Goal: Information Seeking & Learning: Learn about a topic

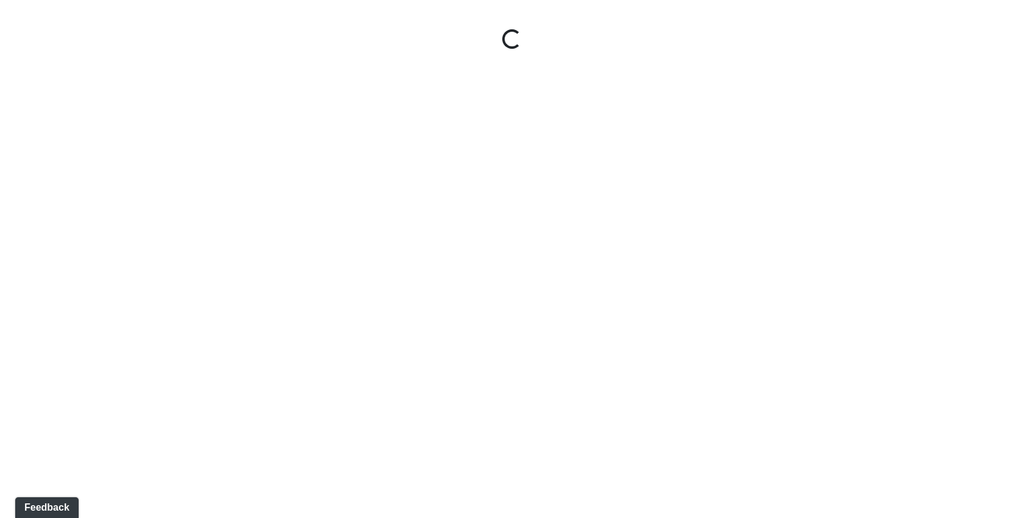
select select "oUvSR67GqjW7zpanttkrqW"
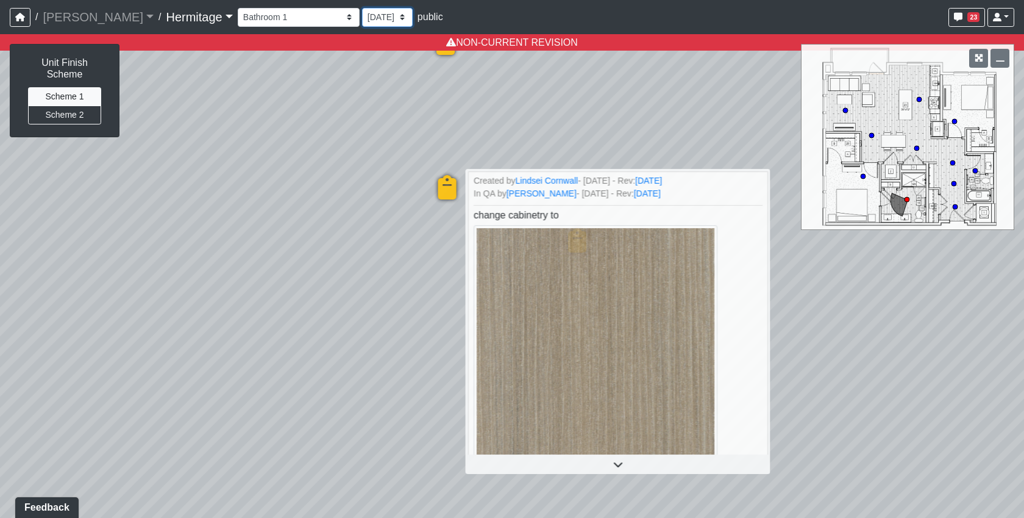
click at [362, 19] on select "[DATE] [DATE] [DATE] [DATE] [DATE] [DATE] [DATE] [DATE] [DATE] [DATE] [DATE] [D…" at bounding box center [387, 17] width 51 height 19
select select "noVK3HN4LpUxsUfQcYeFCA"
click at [362, 8] on select "[DATE] [DATE] [DATE] [DATE] [DATE] [DATE] [DATE] [DATE] [DATE] [DATE] [DATE] [D…" at bounding box center [387, 17] width 51 height 19
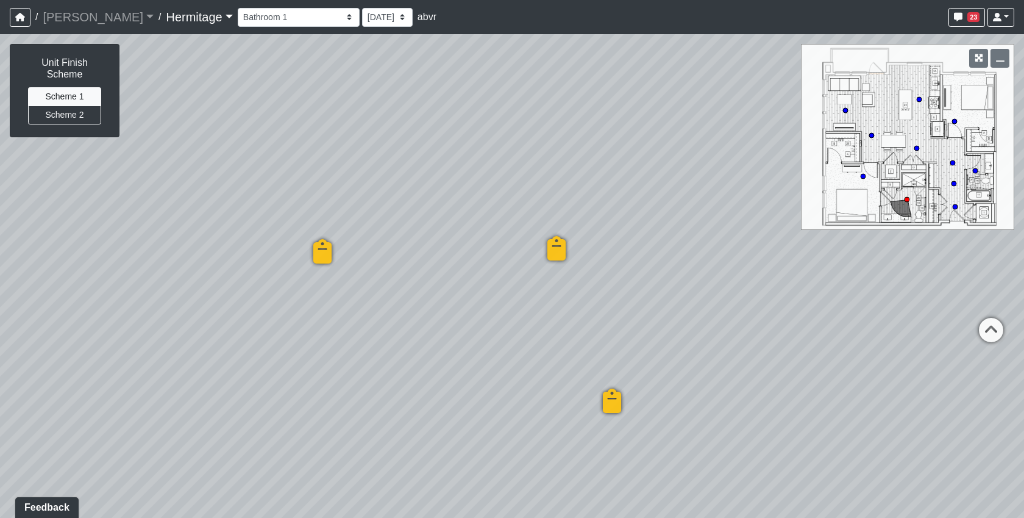
drag, startPoint x: 605, startPoint y: 119, endPoint x: 865, endPoint y: 489, distance: 452.4
click at [865, 489] on div "Loading... Bedroom 1 Loading... Created by Lindsei Cornwall - [DATE] - Rev: [DA…" at bounding box center [512, 275] width 1024 height 483
click at [93, 116] on div "Unit Finish Scheme Scheme 1 Scheme 2" at bounding box center [64, 91] width 109 height 92
click at [84, 105] on button "Scheme 2" at bounding box center [64, 114] width 73 height 19
click at [77, 87] on button "Scheme 1" at bounding box center [64, 96] width 73 height 19
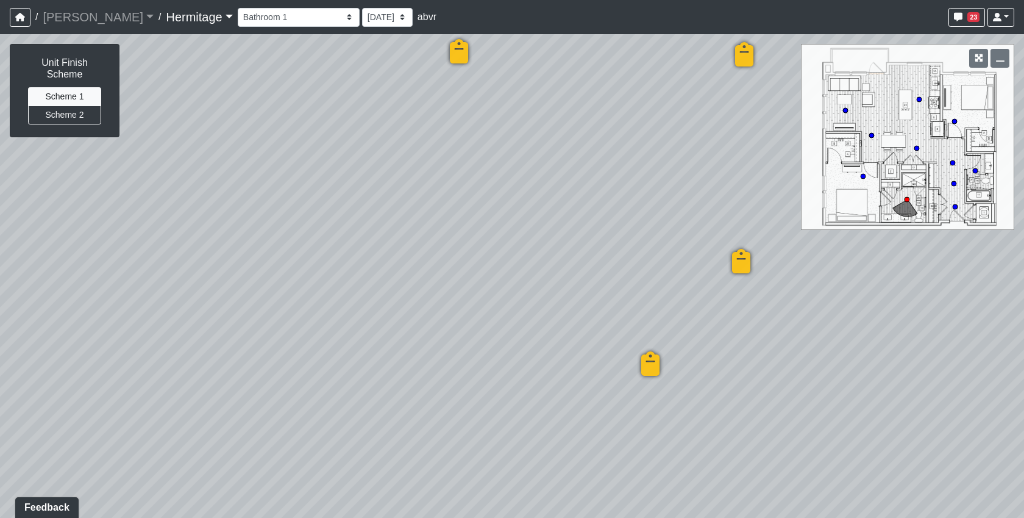
drag, startPoint x: 776, startPoint y: 346, endPoint x: 979, endPoint y: 254, distance: 222.9
click at [983, 254] on div "Loading... Bedroom 1 Loading... Created by Lindsei Cornwall - [DATE] - Rev: [DA…" at bounding box center [512, 275] width 1024 height 483
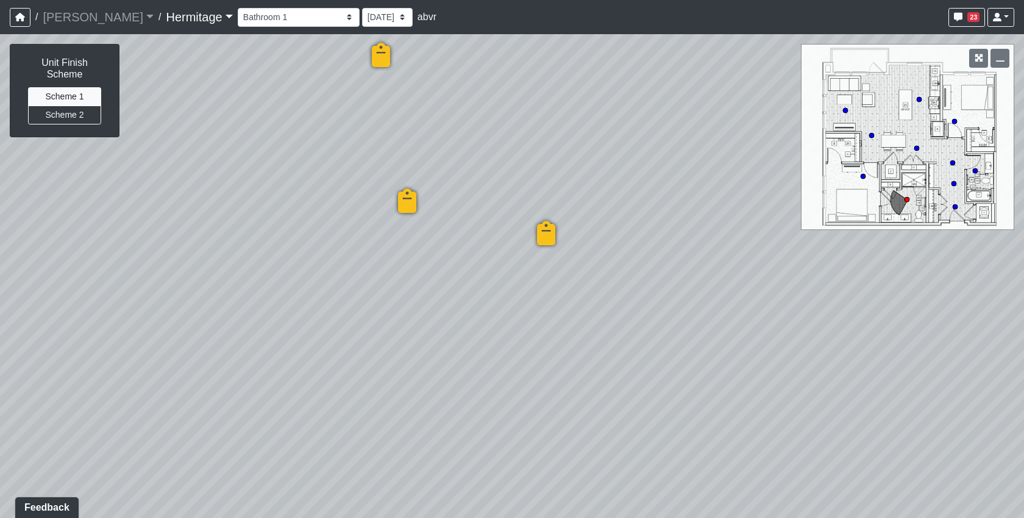
drag, startPoint x: 402, startPoint y: 349, endPoint x: -213, endPoint y: 191, distance: 635.6
click at [0, 191] on html "/ [PERSON_NAME] Loading... / [GEOGRAPHIC_DATA] Loading... [GEOGRAPHIC_DATA] Loa…" at bounding box center [512, 259] width 1024 height 518
drag, startPoint x: 624, startPoint y: 116, endPoint x: 428, endPoint y: 326, distance: 286.4
click at [456, 401] on div "Loading... Bedroom 1 Loading... Created by Lindsei Cornwall - [DATE] - Rev: [DA…" at bounding box center [512, 275] width 1024 height 483
drag, startPoint x: 483, startPoint y: 219, endPoint x: 483, endPoint y: 232, distance: 12.2
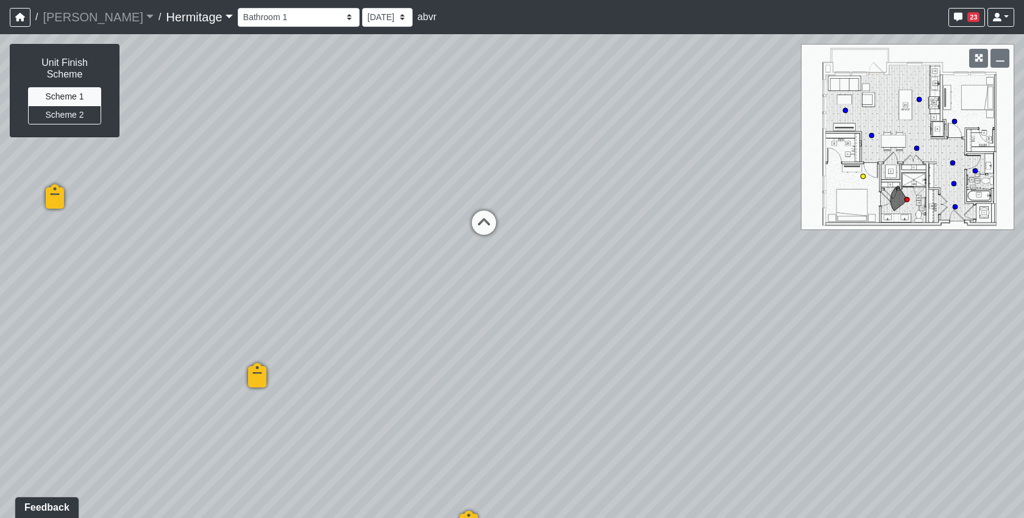
click at [483, 220] on icon at bounding box center [484, 228] width 37 height 37
drag, startPoint x: 864, startPoint y: 333, endPoint x: 1081, endPoint y: 343, distance: 217.3
click at [1024, 343] on html "/ [PERSON_NAME] Loading... / [GEOGRAPHIC_DATA] Loading... [GEOGRAPHIC_DATA] Loa…" at bounding box center [512, 259] width 1024 height 518
drag, startPoint x: 309, startPoint y: 231, endPoint x: 1036, endPoint y: 284, distance: 728.6
click at [1024, 284] on html "/ [PERSON_NAME] Loading... / [GEOGRAPHIC_DATA] Loading... [GEOGRAPHIC_DATA] Loa…" at bounding box center [512, 259] width 1024 height 518
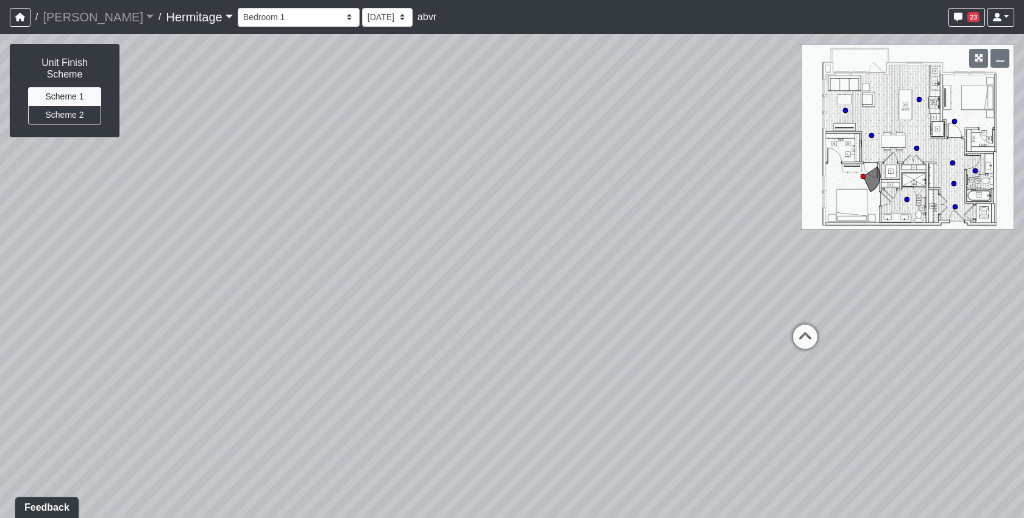
drag, startPoint x: 404, startPoint y: 282, endPoint x: 870, endPoint y: 274, distance: 466.4
click at [973, 273] on div "Loading... Bedroom 1 Loading... Created by Lindsei Cornwall - [DATE] - Rev: [DA…" at bounding box center [512, 275] width 1024 height 483
click at [307, 245] on icon at bounding box center [316, 250] width 37 height 37
drag, startPoint x: 559, startPoint y: 252, endPoint x: 231, endPoint y: 315, distance: 333.9
click at [232, 315] on div "Loading... Bedroom 1 Loading... Created by Lindsei Cornwall - [DATE] - Rev: [DA…" at bounding box center [512, 275] width 1024 height 483
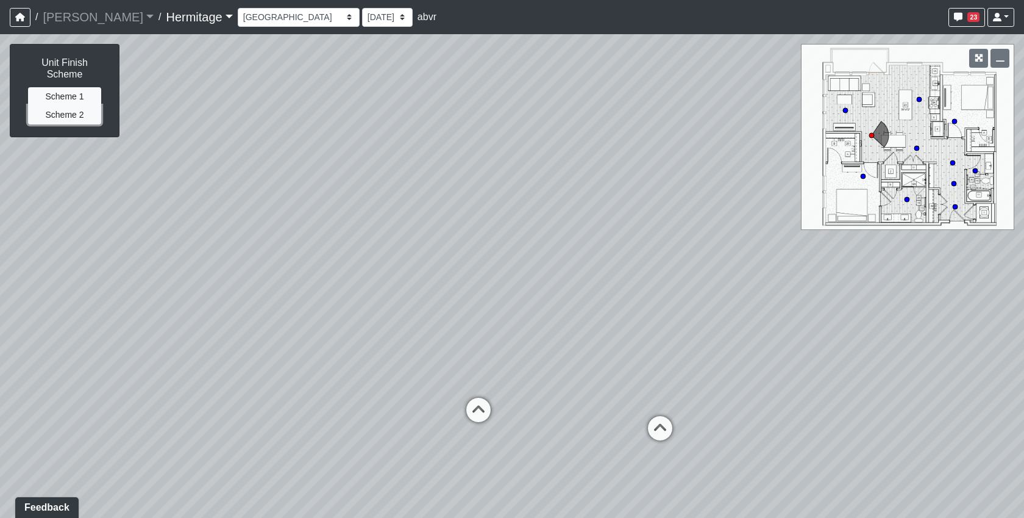
click at [84, 111] on button "Scheme 2" at bounding box center [64, 114] width 73 height 19
click at [73, 88] on button "Scheme 1" at bounding box center [64, 96] width 73 height 19
click at [60, 107] on button "Scheme 2" at bounding box center [64, 114] width 73 height 19
click at [55, 87] on button "Scheme 1" at bounding box center [64, 96] width 73 height 19
click at [61, 110] on button "Scheme 2" at bounding box center [64, 114] width 73 height 19
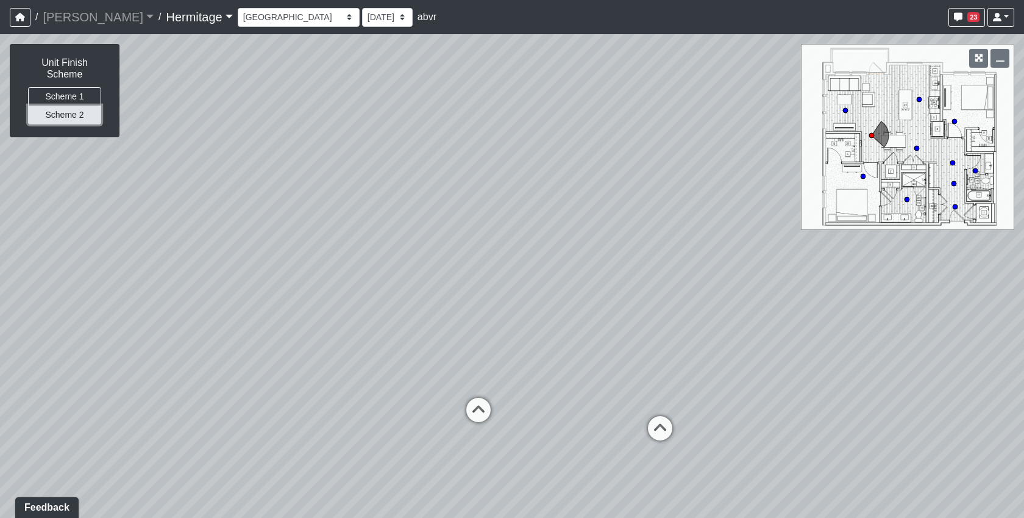
click at [63, 105] on button "Scheme 2" at bounding box center [64, 114] width 73 height 19
click at [64, 93] on button "Scheme 1" at bounding box center [64, 96] width 73 height 19
drag, startPoint x: 646, startPoint y: 163, endPoint x: 566, endPoint y: 223, distance: 99.2
drag, startPoint x: 359, startPoint y: 349, endPoint x: 179, endPoint y: 315, distance: 183.7
drag, startPoint x: 245, startPoint y: 377, endPoint x: 311, endPoint y: 224, distance: 167.1
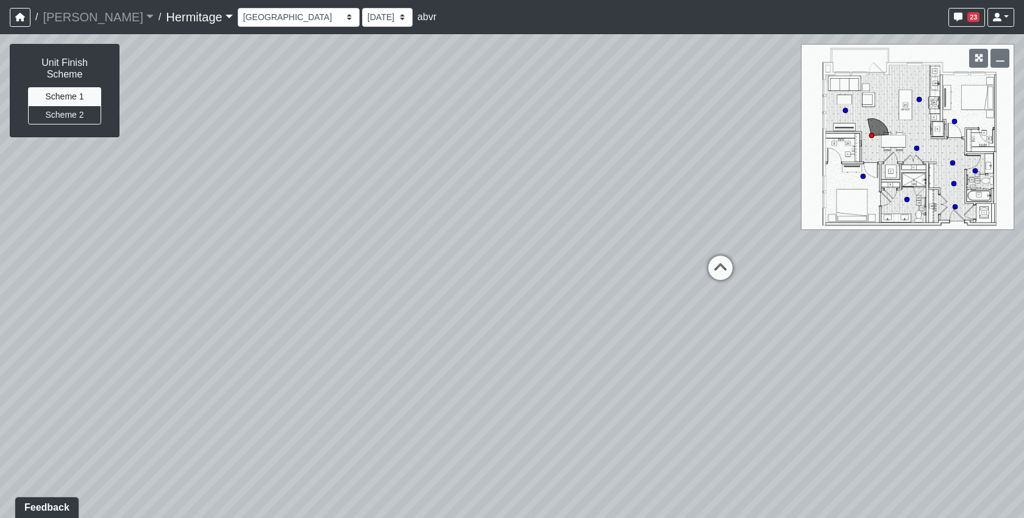
click at [586, 162] on div "Loading... Bedroom 1 Loading... Created by Lindsei Cornwall - [DATE] - Rev: [DA…" at bounding box center [512, 275] width 1024 height 483
drag, startPoint x: 390, startPoint y: 288, endPoint x: 757, endPoint y: 177, distance: 383.6
click at [757, 177] on div "Loading... Bedroom 1 Loading... Created by Lindsei Cornwall - [DATE] - Rev: [DA…" at bounding box center [512, 275] width 1024 height 483
click at [71, 105] on button "Scheme 2" at bounding box center [64, 114] width 73 height 19
click at [65, 73] on div "Unit Finish Scheme Scheme 1 Scheme 2" at bounding box center [64, 91] width 109 height 92
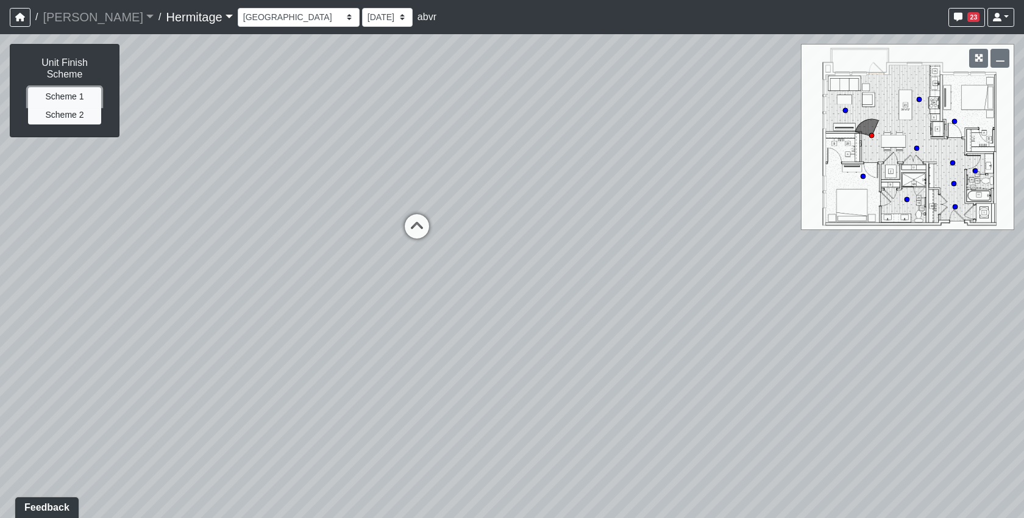
click at [93, 87] on button "Scheme 1" at bounding box center [64, 96] width 73 height 19
drag, startPoint x: 609, startPoint y: 270, endPoint x: 304, endPoint y: 383, distance: 325.8
click at [307, 385] on div "Loading... Bedroom 1 Loading... Created by Lindsei Cornwall - [DATE] - Rev: [DA…" at bounding box center [512, 275] width 1024 height 483
drag, startPoint x: 330, startPoint y: 266, endPoint x: 43, endPoint y: 282, distance: 287.0
click at [43, 282] on div "Loading... Bedroom 1 Loading... Created by Lindsei Cornwall - [DATE] - Rev: [DA…" at bounding box center [512, 275] width 1024 height 483
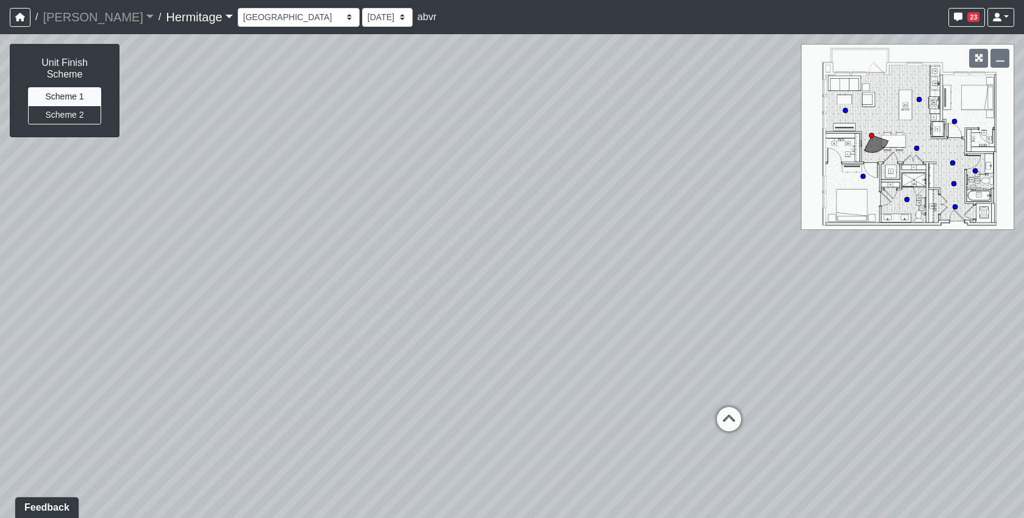
drag, startPoint x: 733, startPoint y: 192, endPoint x: -77, endPoint y: 371, distance: 829.2
click at [0, 371] on html "/ [PERSON_NAME] Loading... / [GEOGRAPHIC_DATA] Loading... [GEOGRAPHIC_DATA] Loa…" at bounding box center [512, 259] width 1024 height 518
drag, startPoint x: 186, startPoint y: 310, endPoint x: 497, endPoint y: 163, distance: 343.9
click at [497, 163] on div "Loading... Bedroom 1 Loading... Created by Lindsei Cornwall - [DATE] - Rev: [DA…" at bounding box center [512, 275] width 1024 height 483
click at [382, 428] on icon at bounding box center [381, 430] width 37 height 37
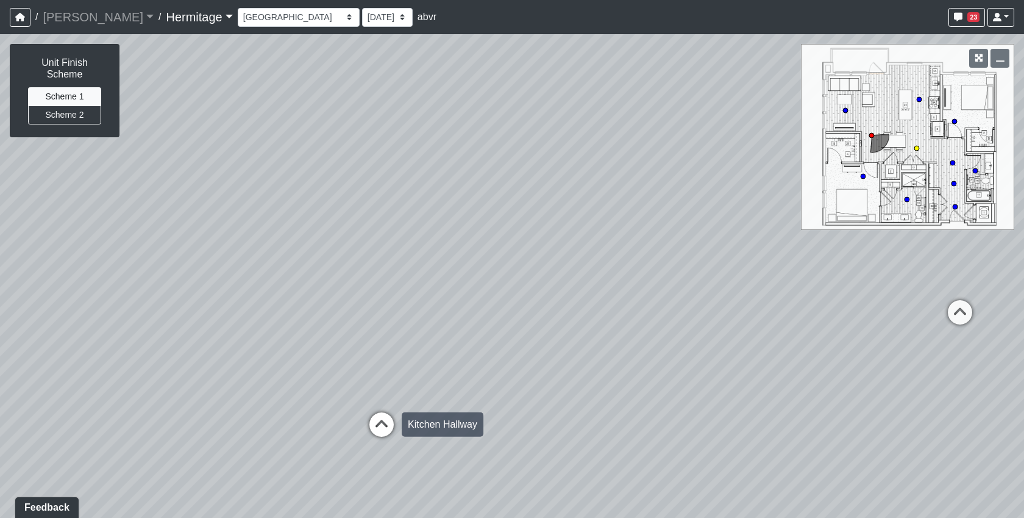
select select "8x9JQzMyYZ86bqB3divd2b"
drag, startPoint x: 158, startPoint y: 385, endPoint x: 636, endPoint y: 457, distance: 483.3
click at [636, 457] on div "Loading... Bedroom 1 Loading... Created by Lindsei Cornwall - [DATE] - Rev: [DA…" at bounding box center [512, 275] width 1024 height 483
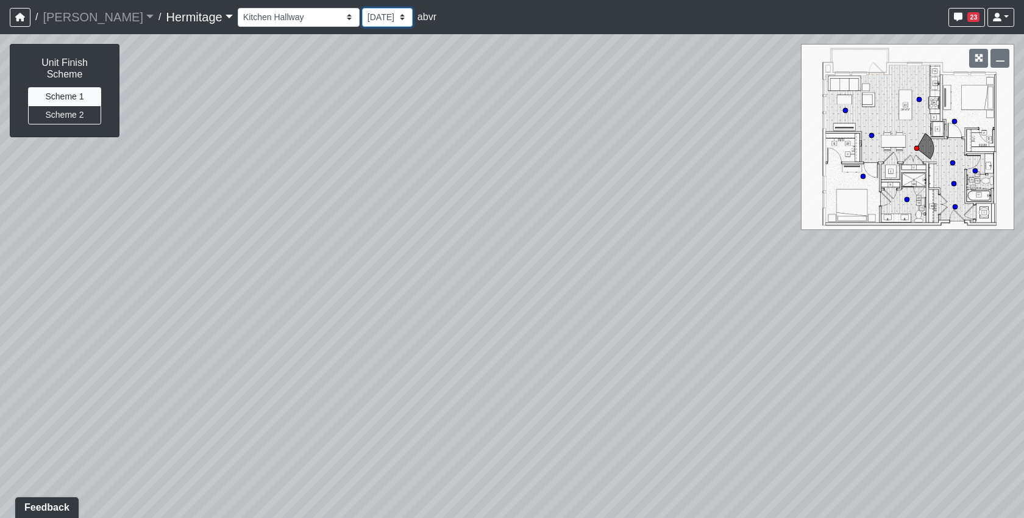
drag, startPoint x: 347, startPoint y: 14, endPoint x: 344, endPoint y: 24, distance: 10.8
click at [362, 16] on select "[DATE] [DATE] [DATE] [DATE] [DATE] [DATE] [DATE] [DATE] [DATE] [DATE] [DATE] [D…" at bounding box center [387, 17] width 51 height 19
select select "ucq7epNBszqHt1Fte6MN2L"
click at [362, 8] on select "[DATE] [DATE] [DATE] [DATE] [DATE] [DATE] [DATE] [DATE] [DATE] [DATE] [DATE] [D…" at bounding box center [387, 17] width 51 height 19
select select "8x9JQzMyYZ86bqB3divd2b"
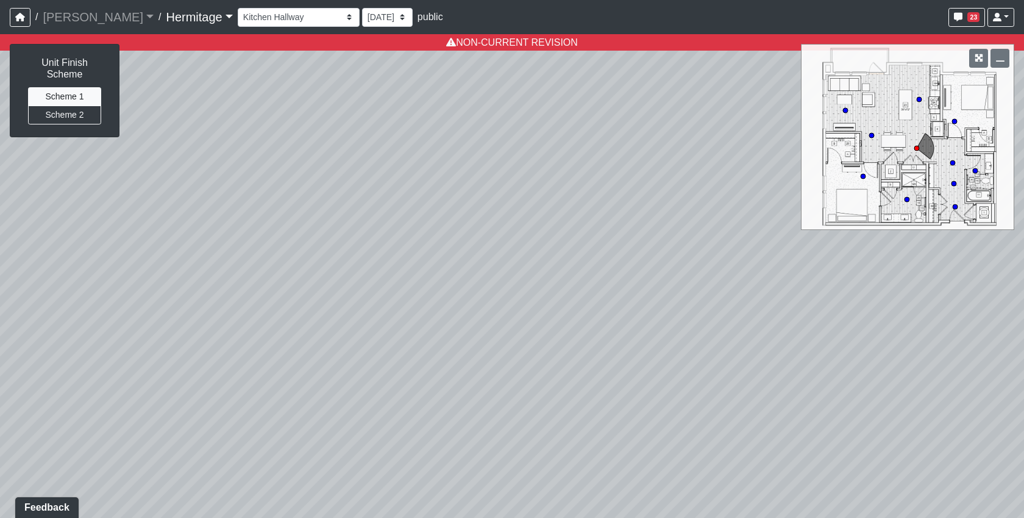
drag, startPoint x: 358, startPoint y: 5, endPoint x: 353, endPoint y: 13, distance: 9.6
click at [358, 6] on div "Booth Seating Fireplace Pool Table Community Table Hallway Pool Courtyard Entry…" at bounding box center [626, 17] width 777 height 24
drag, startPoint x: 353, startPoint y: 13, endPoint x: 351, endPoint y: 26, distance: 12.9
click at [362, 19] on select "[DATE] [DATE] [DATE] [DATE] [DATE] [DATE] [DATE] [DATE] [DATE] [DATE] [DATE] [D…" at bounding box center [387, 17] width 51 height 19
select select "noVK3HN4LpUxsUfQcYeFCA"
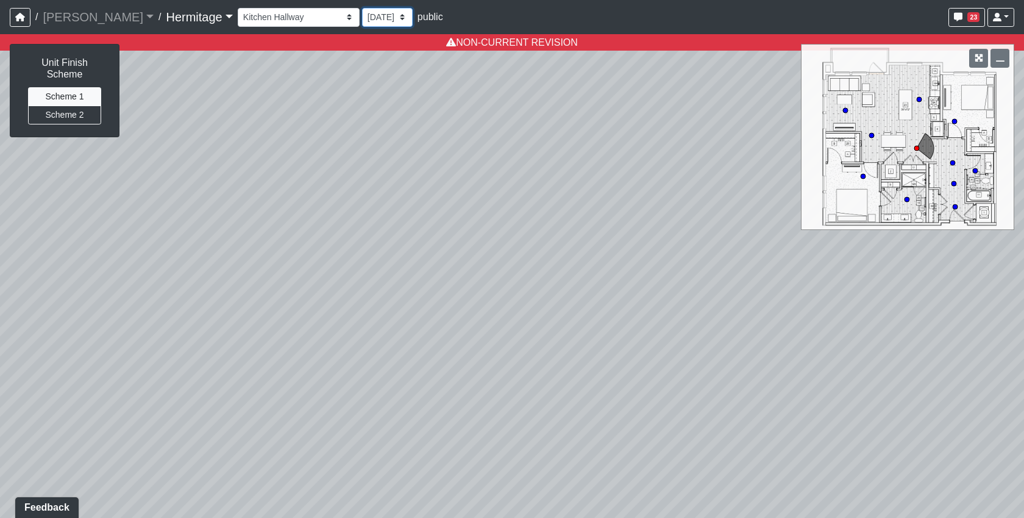
click at [362, 8] on select "[DATE] [DATE] [DATE] [DATE] [DATE] [DATE] [DATE] [DATE] [DATE] [DATE] [DATE] [D…" at bounding box center [387, 17] width 51 height 19
select select "8x9JQzMyYZ86bqB3divd2b"
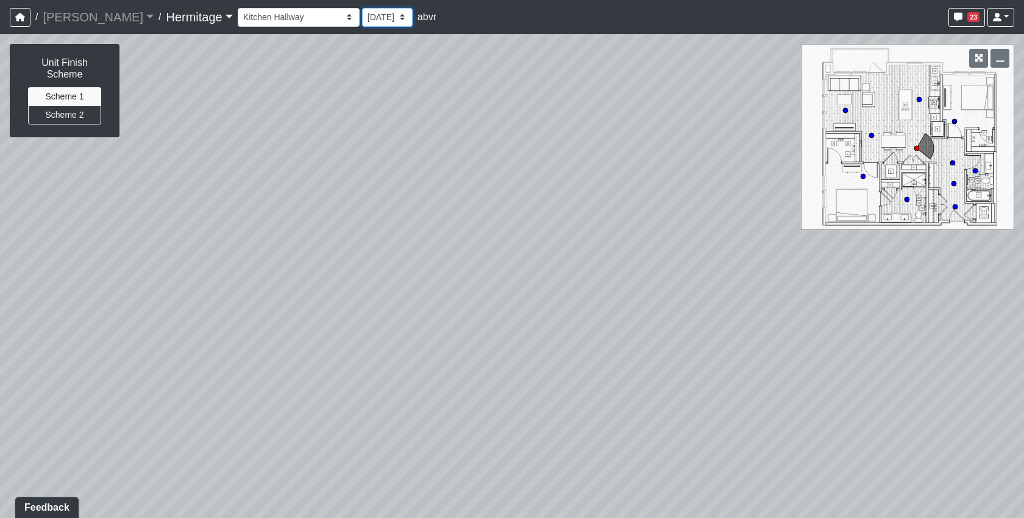
click at [338, 27] on div "Booth Seating Fireplace Pool Table Community Table Hallway Pool Courtyard Entry…" at bounding box center [626, 17] width 777 height 24
select select "kRKKJeE7hADRhh4VkANwnV"
click at [362, 8] on select "[DATE] [DATE] [DATE] [DATE] [DATE] [DATE] [DATE] [DATE] [DATE] [DATE] [DATE] [D…" at bounding box center [387, 17] width 51 height 19
select select "8x9JQzMyYZ86bqB3divd2b"
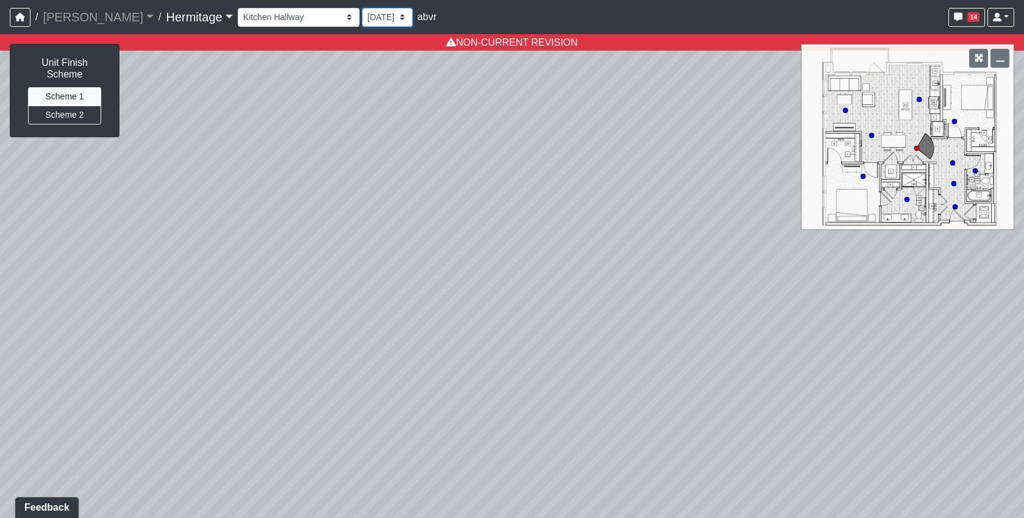
drag, startPoint x: 355, startPoint y: 16, endPoint x: 354, endPoint y: 26, distance: 9.8
click at [362, 19] on select "[DATE] [DATE] [DATE] [DATE] [DATE] [DATE] [DATE] [DATE] [DATE] [DATE] [DATE] [D…" at bounding box center [387, 17] width 51 height 19
select select "noVK3HN4LpUxsUfQcYeFCA"
click at [362, 8] on select "[DATE] [DATE] [DATE] [DATE] [DATE] [DATE] [DATE] [DATE] [DATE] [DATE] [DATE] [D…" at bounding box center [387, 17] width 51 height 19
select select "8x9JQzMyYZ86bqB3divd2b"
